Goal: Transaction & Acquisition: Purchase product/service

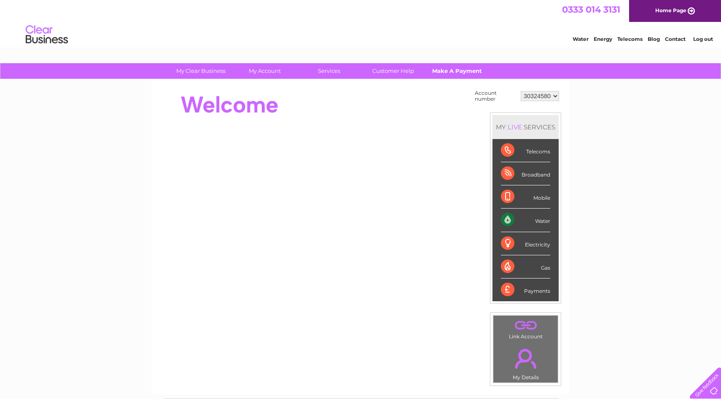
click at [447, 71] on link "Make A Payment" at bounding box center [457, 71] width 70 height 16
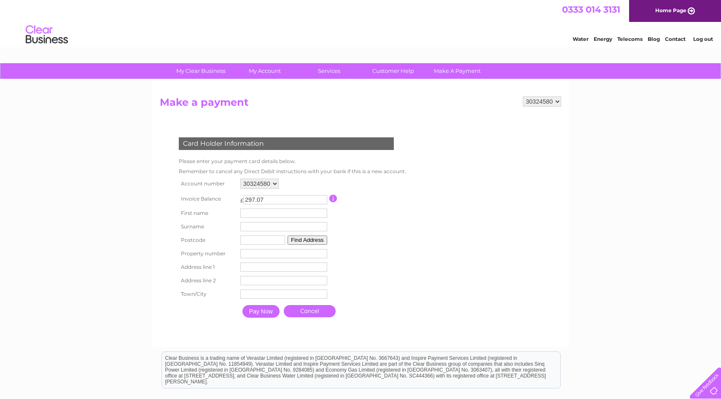
click at [277, 219] on td "First name" at bounding box center [283, 213] width 91 height 13
click at [277, 214] on input "text" at bounding box center [283, 213] width 87 height 9
type input "Jenny"
click at [265, 232] on input "text" at bounding box center [284, 227] width 87 height 9
type input "Jubb"
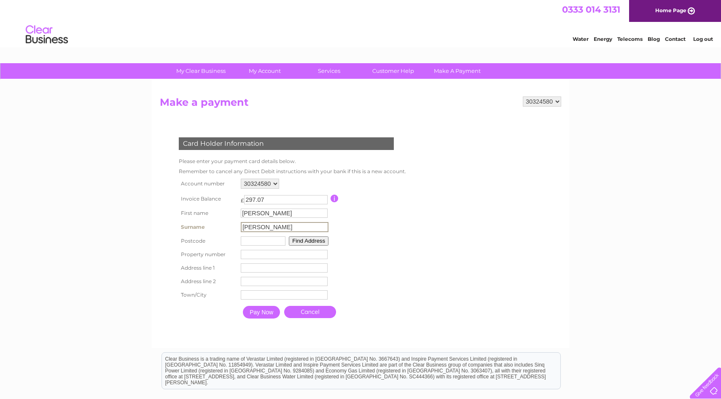
click at [266, 245] on input "text" at bounding box center [263, 241] width 45 height 9
type input "EH44 6HF"
click at [310, 241] on button "Find Address" at bounding box center [308, 240] width 40 height 9
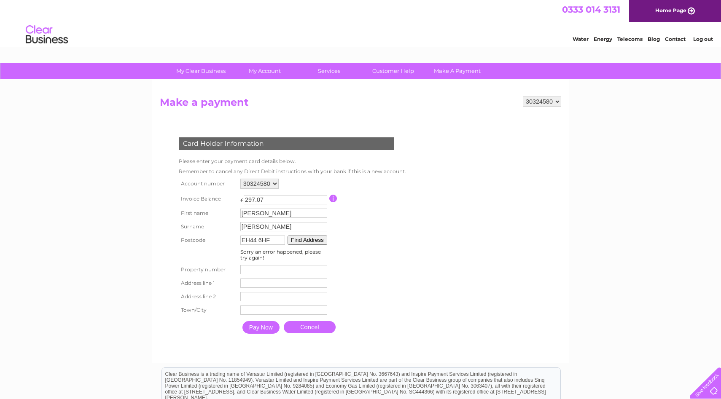
click at [273, 241] on input "EH44 6HF" at bounding box center [262, 240] width 45 height 9
click at [273, 268] on input "number" at bounding box center [283, 269] width 87 height 9
click at [273, 241] on input "EH44 6HF" at bounding box center [262, 240] width 45 height 9
click at [308, 240] on button "Find Address" at bounding box center [308, 240] width 40 height 9
click at [259, 270] on input "number" at bounding box center [283, 269] width 87 height 9
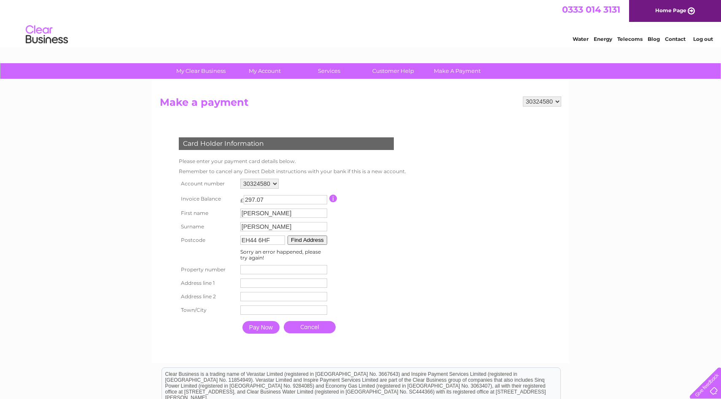
click at [272, 283] on input "text" at bounding box center [283, 283] width 87 height 9
type input "54a High Street"
click at [267, 311] on input "text" at bounding box center [284, 311] width 87 height 9
type input "Innerleithen"
click at [547, 103] on select "30324580" at bounding box center [542, 102] width 38 height 10
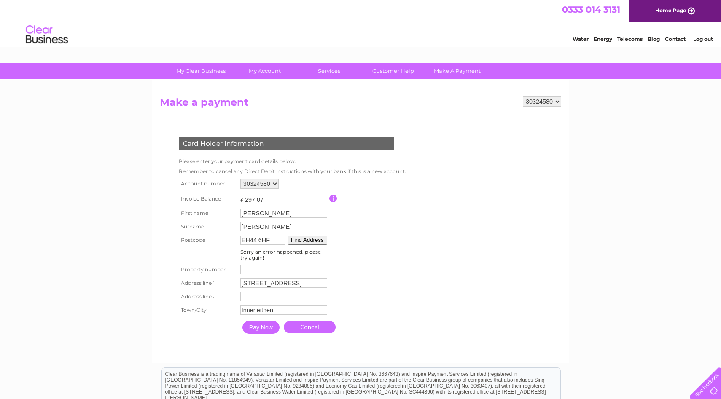
click at [523, 97] on select "30324580" at bounding box center [542, 102] width 38 height 10
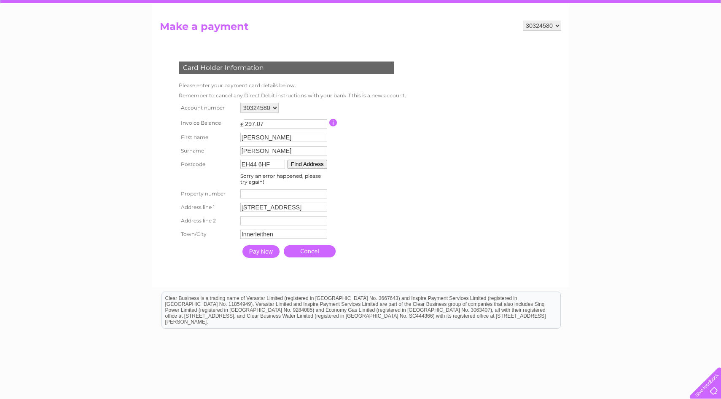
scroll to position [76, 0]
click at [255, 254] on input "Pay Now" at bounding box center [260, 251] width 37 height 13
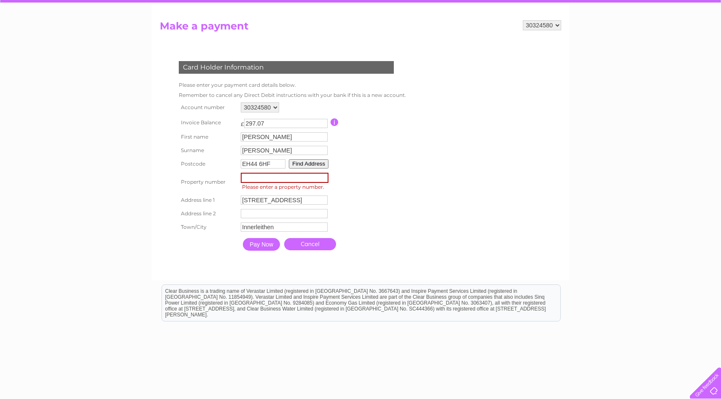
click at [300, 184] on span "Please enter a property number." at bounding box center [286, 187] width 90 height 8
click at [296, 177] on input "number" at bounding box center [285, 178] width 88 height 10
type input "54"
click at [379, 193] on table "Account number 30324580 Invoice Balance £ 297.07 First name Jenny Surname" at bounding box center [291, 177] width 228 height 154
click at [310, 181] on input "54" at bounding box center [283, 177] width 87 height 9
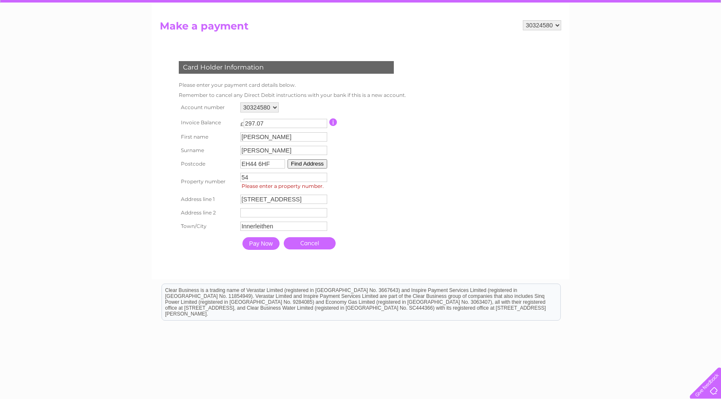
click at [260, 193] on td "54 Property Number Please enter a property number." at bounding box center [283, 182] width 91 height 22
click at [299, 197] on input "54a High Street" at bounding box center [283, 199] width 87 height 9
click at [366, 196] on table "Account number 30324580 Invoice Balance £ 297.07 First name Jenny Surname" at bounding box center [292, 177] width 230 height 155
click at [296, 180] on input "54" at bounding box center [283, 177] width 87 height 9
click at [377, 181] on table "Account number 30324580 Invoice Balance £ 297.07 First name Jenny Surname" at bounding box center [291, 177] width 228 height 154
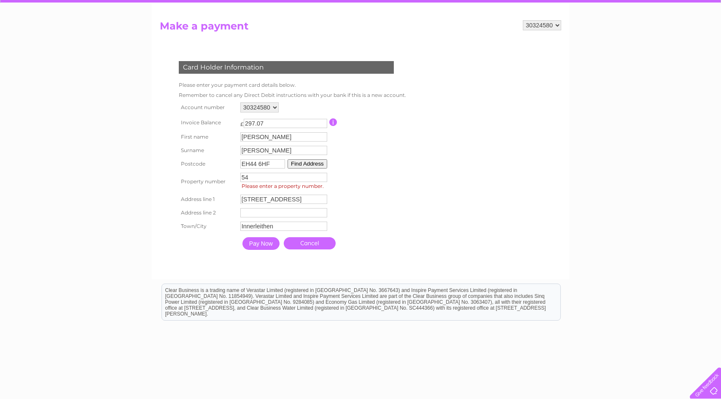
click at [266, 243] on input "Pay Now" at bounding box center [260, 243] width 37 height 13
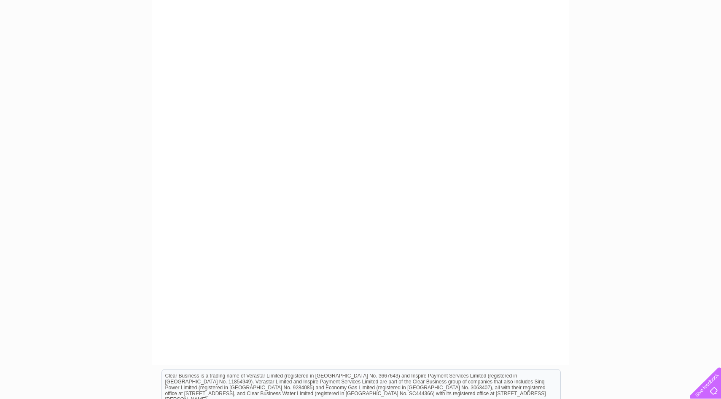
scroll to position [0, 0]
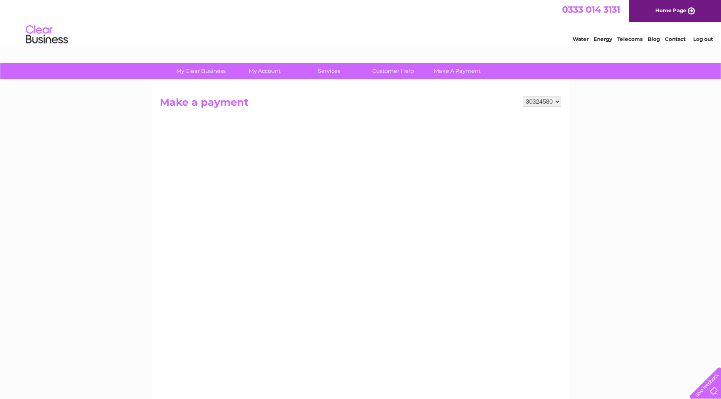
click at [532, 105] on select "30324580" at bounding box center [542, 102] width 38 height 10
click at [523, 97] on select "30324580" at bounding box center [542, 102] width 38 height 10
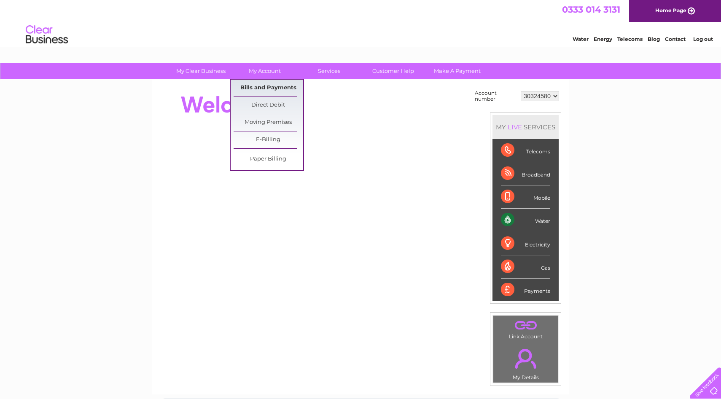
click at [263, 87] on link "Bills and Payments" at bounding box center [269, 88] width 70 height 17
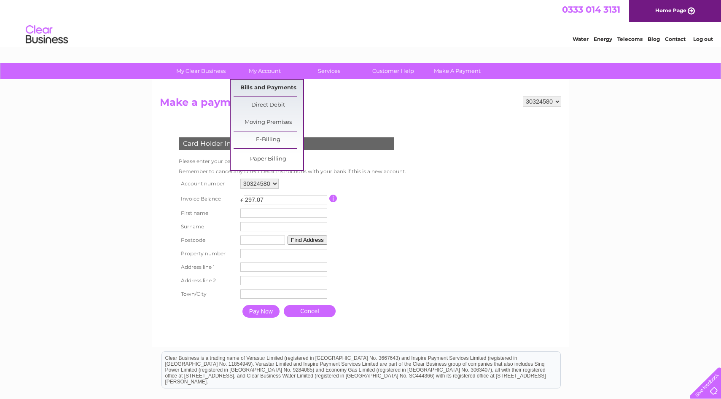
click at [259, 93] on link "Bills and Payments" at bounding box center [269, 88] width 70 height 17
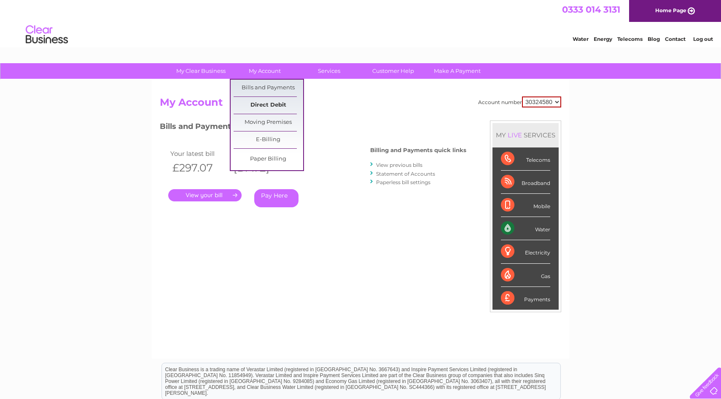
click at [274, 107] on link "Direct Debit" at bounding box center [269, 105] width 70 height 17
click at [269, 105] on link "Direct Debit" at bounding box center [269, 105] width 70 height 17
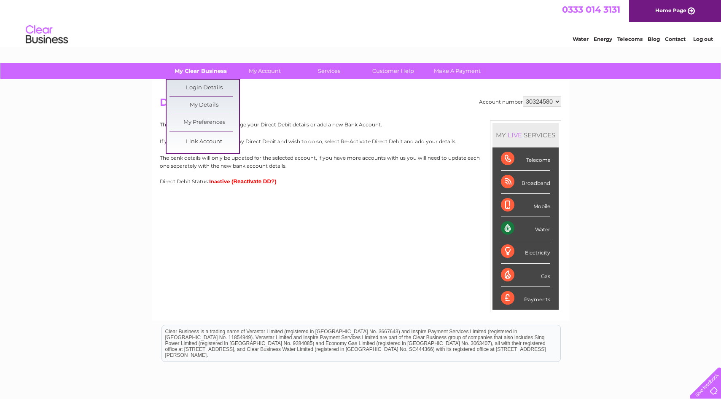
click at [206, 72] on link "My Clear Business" at bounding box center [201, 71] width 70 height 16
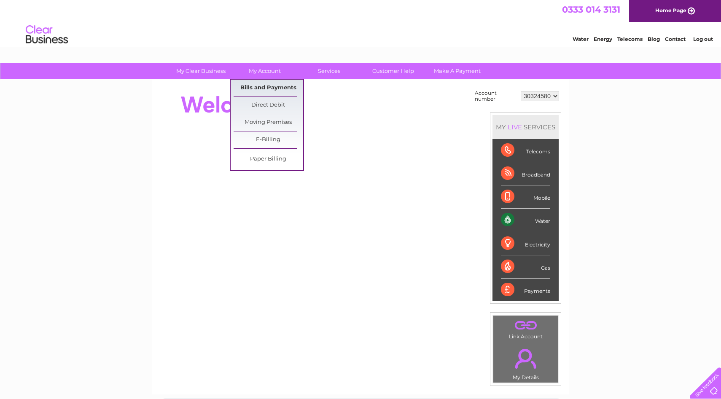
click at [261, 83] on link "Bills and Payments" at bounding box center [269, 88] width 70 height 17
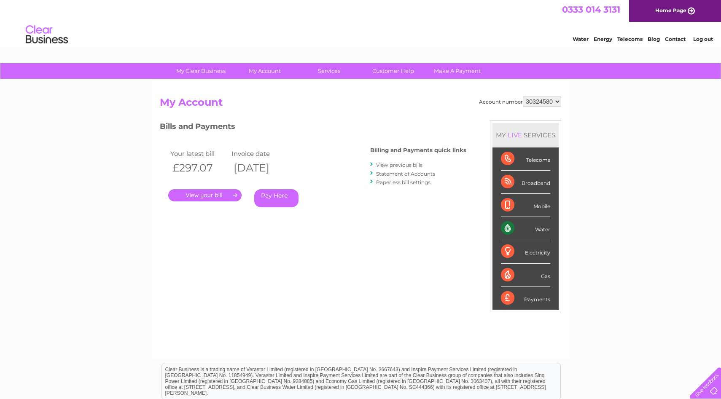
click at [267, 197] on link "Pay Here" at bounding box center [276, 198] width 44 height 18
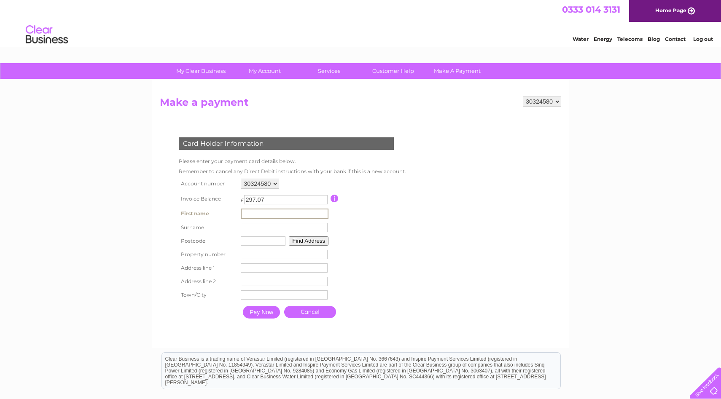
click at [261, 215] on input "text" at bounding box center [285, 214] width 88 height 10
type input "[PERSON_NAME]"
click at [261, 230] on input "text" at bounding box center [284, 227] width 87 height 9
type input "[PERSON_NAME]"
click at [264, 245] on input "text" at bounding box center [263, 241] width 45 height 9
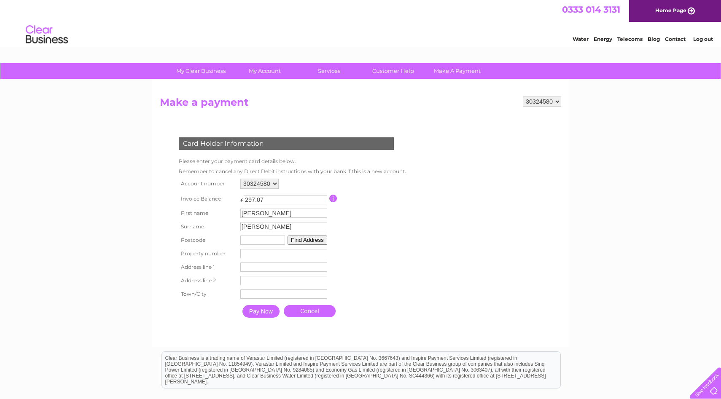
type input "EH44 6HF"
click at [268, 258] on input "number" at bounding box center [283, 253] width 87 height 9
click at [265, 265] on input "text" at bounding box center [283, 267] width 87 height 9
type input "54a High Street"
click at [274, 284] on input "text" at bounding box center [284, 281] width 87 height 9
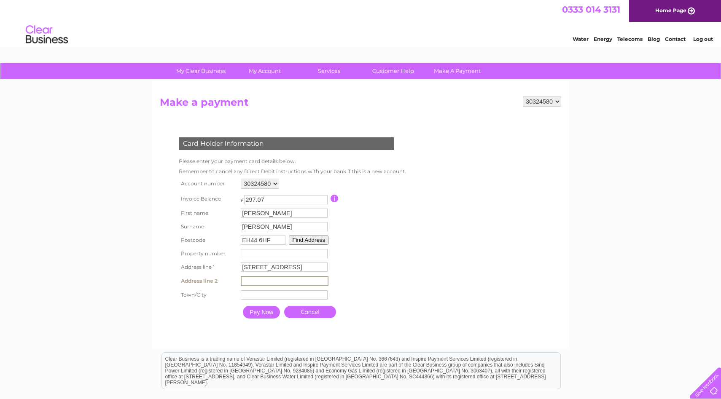
click at [267, 295] on input "text" at bounding box center [284, 295] width 87 height 9
type input "Innerleithen"
click at [268, 312] on input "Pay Now" at bounding box center [261, 312] width 37 height 13
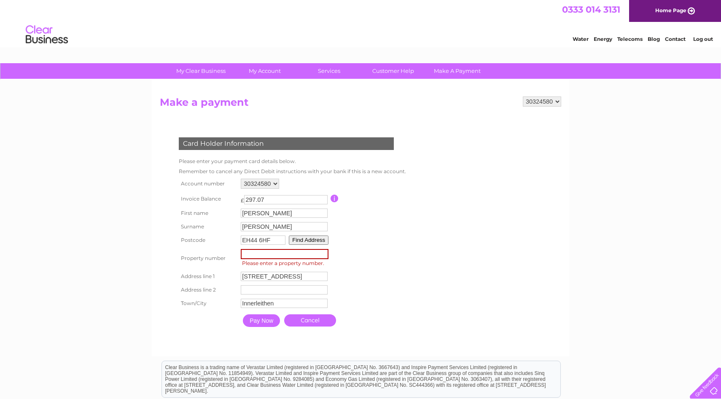
click at [275, 258] on input "number" at bounding box center [285, 254] width 88 height 10
type input "54"
click at [261, 320] on input "Pay Now" at bounding box center [261, 321] width 37 height 13
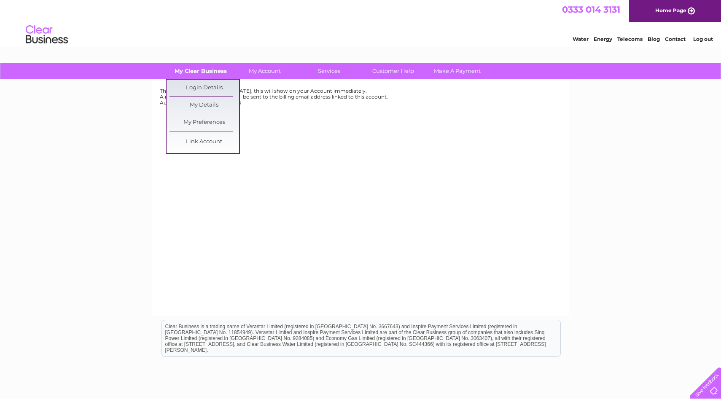
click at [199, 70] on link "My Clear Business" at bounding box center [201, 71] width 70 height 16
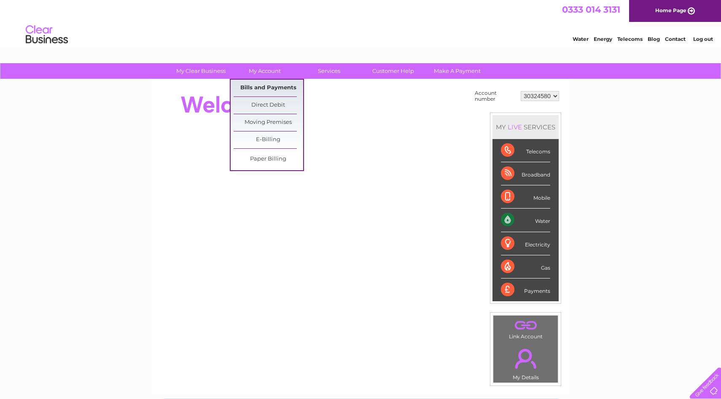
click at [266, 86] on link "Bills and Payments" at bounding box center [269, 88] width 70 height 17
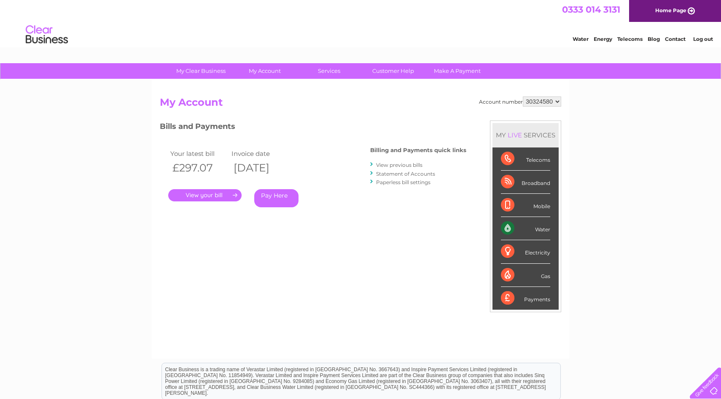
click at [399, 174] on link "Statement of Accounts" at bounding box center [405, 174] width 59 height 6
